Goal: Information Seeking & Learning: Learn about a topic

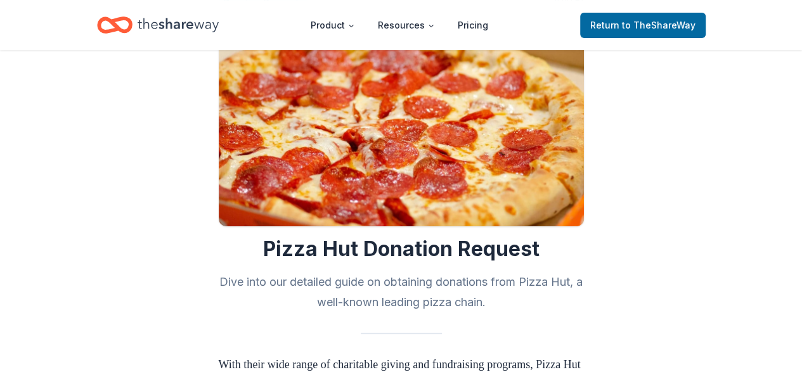
scroll to position [273, 0]
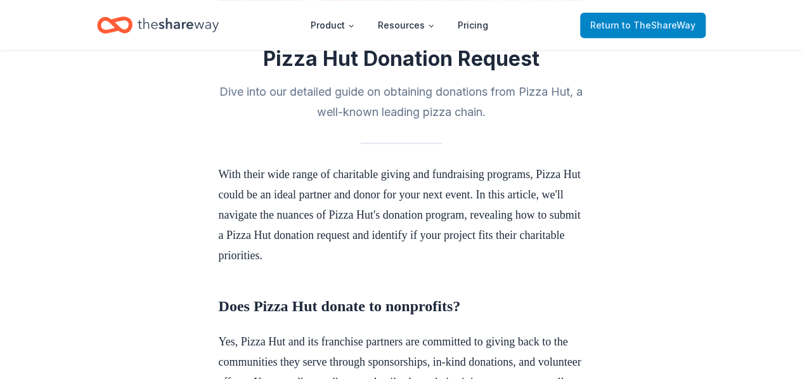
click at [646, 24] on span "to TheShareWay" at bounding box center [659, 25] width 74 height 11
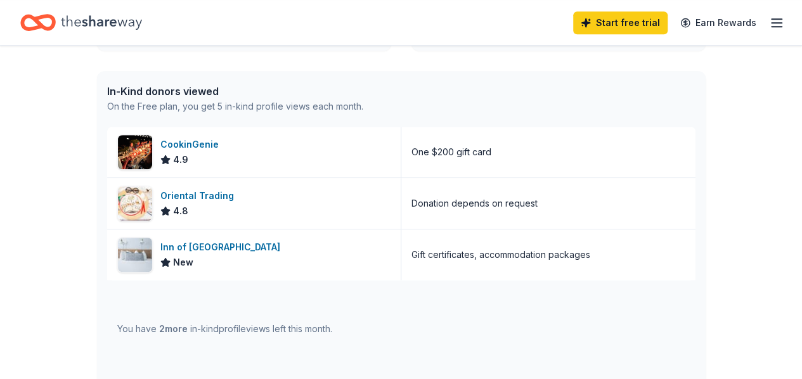
scroll to position [317, 0]
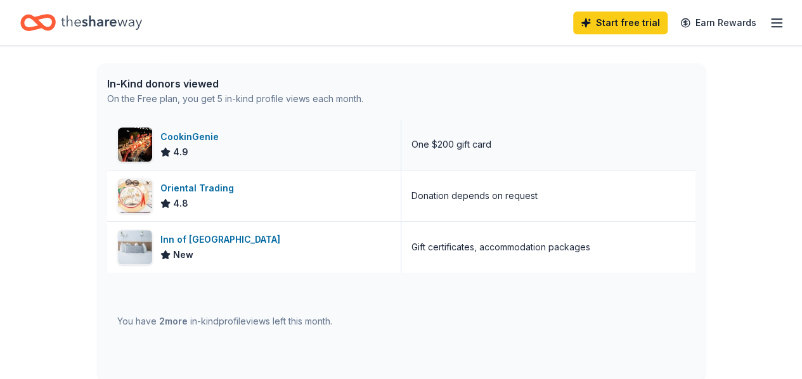
click at [199, 134] on div "CookinGenie" at bounding box center [191, 136] width 63 height 15
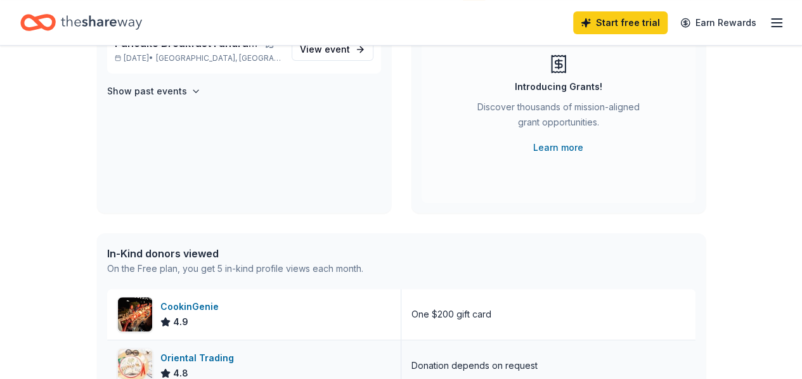
scroll to position [0, 0]
